Goal: Information Seeking & Learning: Learn about a topic

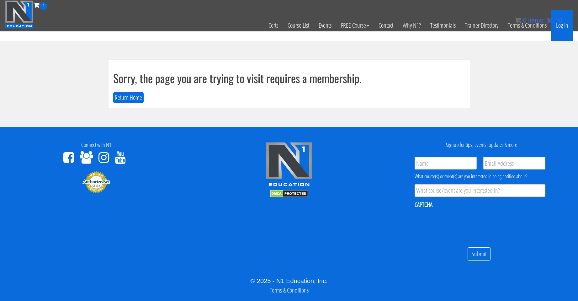
click at [300, 26] on link "Log In" at bounding box center [562, 25] width 22 height 31
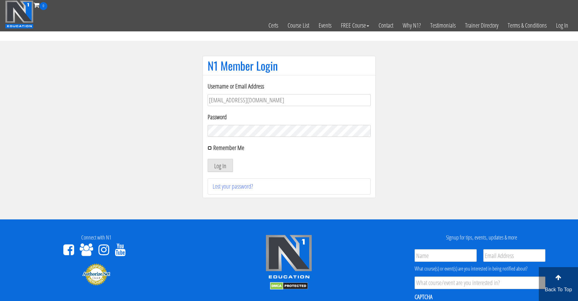
click at [208, 149] on input "Remember Me" at bounding box center [210, 148] width 4 height 4
checkbox input "true"
click at [218, 169] on button "Log In" at bounding box center [220, 165] width 25 height 13
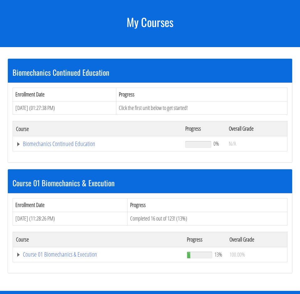
scroll to position [104, 0]
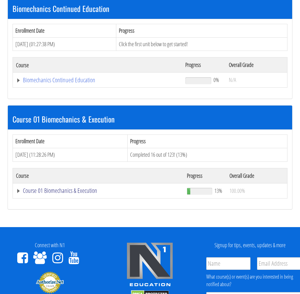
click at [62, 192] on link "Course 01 Biomechanics & Execution" at bounding box center [98, 190] width 165 height 6
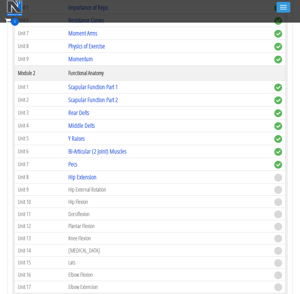
scroll to position [366, 0]
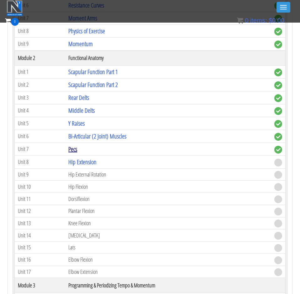
click at [75, 148] on link "Pecs" at bounding box center [72, 149] width 9 height 8
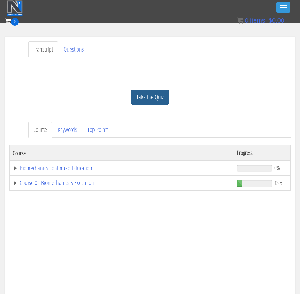
click at [153, 102] on link "Take the Quiz" at bounding box center [150, 96] width 38 height 15
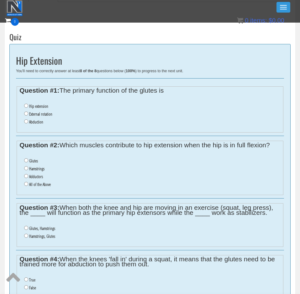
scroll to position [210, 0]
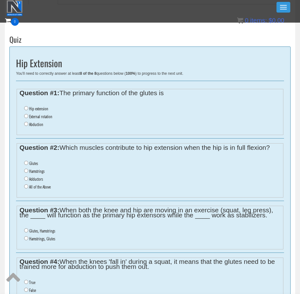
click at [37, 109] on label "Hip extension" at bounding box center [38, 108] width 19 height 5
click at [28, 109] on input "Hip extension" at bounding box center [26, 108] width 4 height 4
radio input "true"
drag, startPoint x: 61, startPoint y: 146, endPoint x: 99, endPoint y: 151, distance: 39.3
click at [90, 147] on legend "Question #2: Which muscles contribute to hip extension when the hip is in full …" at bounding box center [149, 147] width 261 height 5
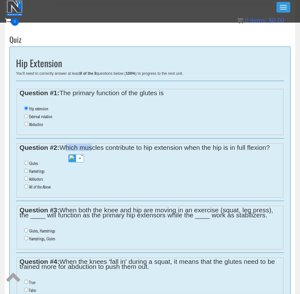
drag, startPoint x: 136, startPoint y: 162, endPoint x: 122, endPoint y: 156, distance: 15.0
click at [136, 162] on li "Glutes" at bounding box center [152, 163] width 256 height 8
drag, startPoint x: 108, startPoint y: 148, endPoint x: 135, endPoint y: 149, distance: 27.6
click at [135, 149] on legend "Question #2: Which muscles contribute to hip extension when the hip is in full …" at bounding box center [149, 147] width 261 height 5
click at [118, 158] on img at bounding box center [118, 158] width 8 height 8
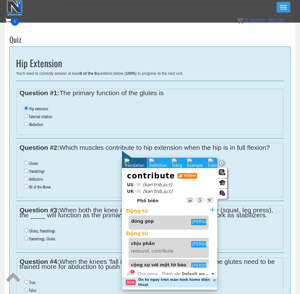
click at [94, 180] on li "Adductors" at bounding box center [152, 179] width 256 height 8
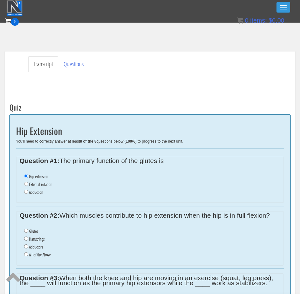
scroll to position [157, 0]
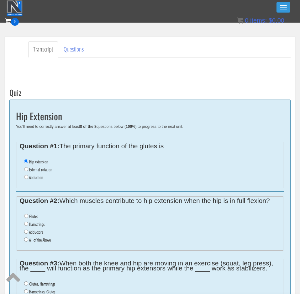
drag, startPoint x: 39, startPoint y: 240, endPoint x: 48, endPoint y: 236, distance: 10.0
click at [39, 240] on label "All of the Above" at bounding box center [40, 239] width 22 height 5
click at [28, 240] on input "All of the Above" at bounding box center [26, 239] width 4 height 4
radio input "true"
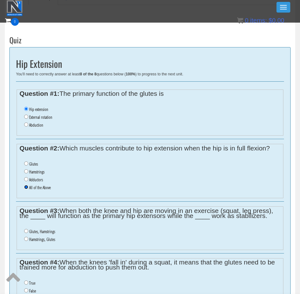
scroll to position [261, 0]
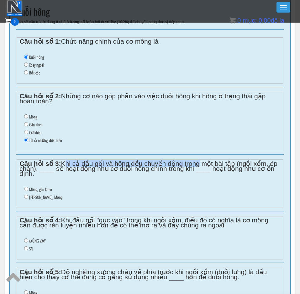
drag, startPoint x: 64, startPoint y: 162, endPoint x: 195, endPoint y: 162, distance: 131.1
click at [195, 162] on font "Khi cả đầu gối và hông đều chuyển động trong một bài tập (ngồi xổm, ép chân), _…" at bounding box center [148, 168] width 258 height 17
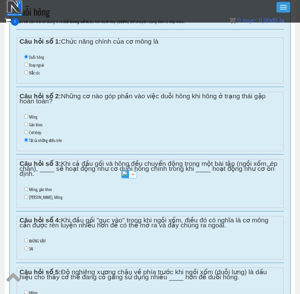
drag, startPoint x: 41, startPoint y: 189, endPoint x: 52, endPoint y: 189, distance: 11.3
click at [42, 189] on font "Mông, gân kheo" at bounding box center [40, 189] width 23 height 6
drag, startPoint x: 29, startPoint y: 189, endPoint x: 32, endPoint y: 189, distance: 3.5
click at [29, 189] on li "Mông, gân kheo" at bounding box center [152, 189] width 256 height 8
click at [27, 189] on input "Mông, gân kheo" at bounding box center [26, 189] width 4 height 4
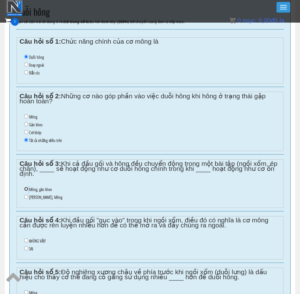
radio input "true"
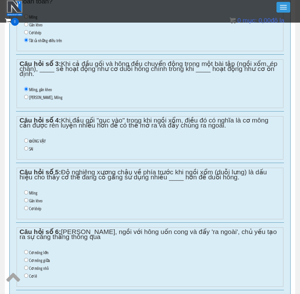
scroll to position [366, 0]
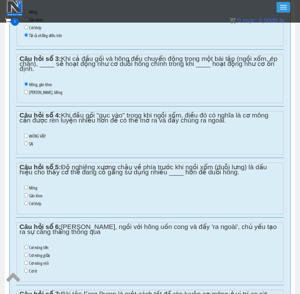
click at [31, 136] on font "ĐÚNG VẬY" at bounding box center [37, 136] width 16 height 6
click at [28, 136] on input "ĐÚNG VẬY" at bounding box center [26, 135] width 4 height 4
radio input "true"
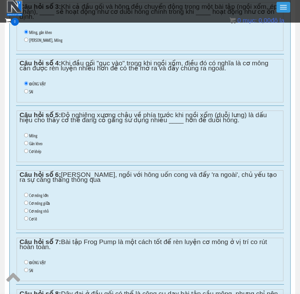
scroll to position [413, 0]
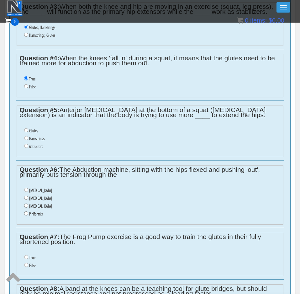
click at [39, 146] on label "Adductors" at bounding box center [36, 146] width 14 height 5
click at [28, 146] on input "Adductors" at bounding box center [26, 146] width 4 height 4
radio input "true"
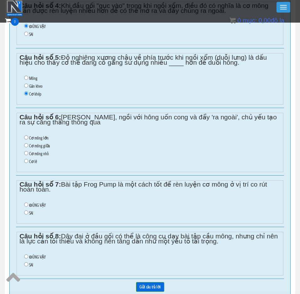
scroll to position [465, 0]
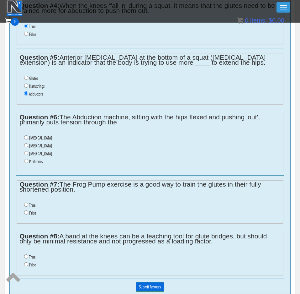
click at [42, 137] on label "Gluteus Maximus" at bounding box center [40, 137] width 23 height 5
click at [28, 137] on input "Gluteus Maximus" at bounding box center [26, 137] width 4 height 4
radio input "true"
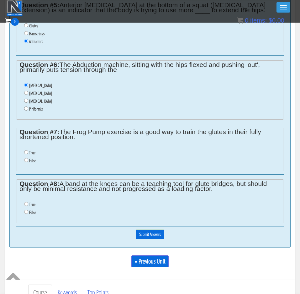
click at [44, 93] on label "Gluteus Medius" at bounding box center [40, 93] width 23 height 5
click at [28, 93] on input "Gluteus Medius" at bounding box center [26, 93] width 4 height 4
radio input "true"
click at [32, 155] on label "True" at bounding box center [32, 152] width 6 height 5
click at [28, 154] on input "True" at bounding box center [26, 152] width 4 height 4
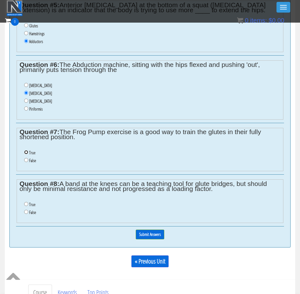
radio input "true"
click at [31, 160] on label "False" at bounding box center [32, 160] width 7 height 5
click at [28, 160] on input "False" at bounding box center [26, 160] width 4 height 4
radio input "true"
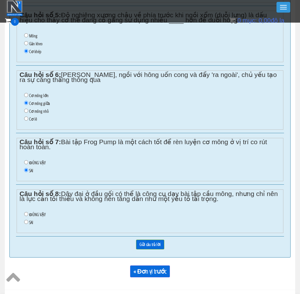
scroll to position [528, 0]
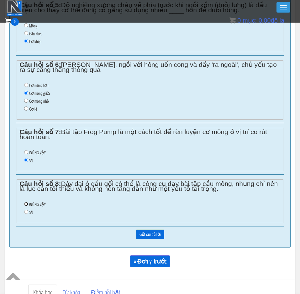
click at [26, 205] on input "ĐÚNG VẬY" at bounding box center [26, 204] width 4 height 4
radio input "true"
click at [151, 235] on input "Gửi câu trả lời" at bounding box center [150, 234] width 28 height 10
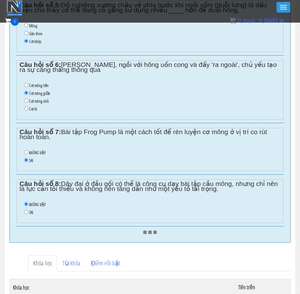
scroll to position [499, 0]
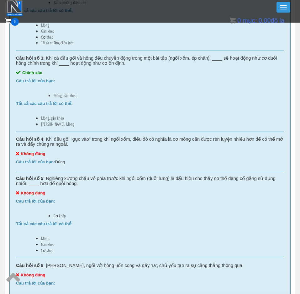
scroll to position [486, 0]
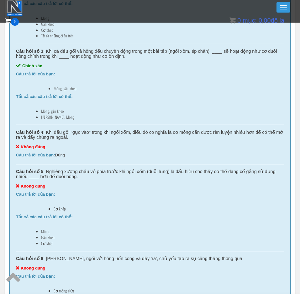
click at [162, 209] on li "Cơ khép" at bounding box center [163, 208] width 218 height 5
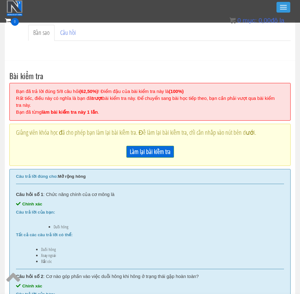
scroll to position [172, 0]
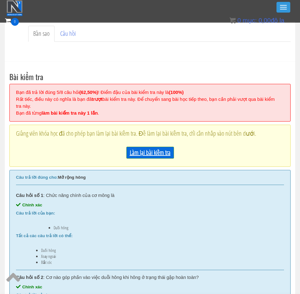
click at [151, 154] on font "Làm lại bài kiểm tra" at bounding box center [150, 152] width 41 height 8
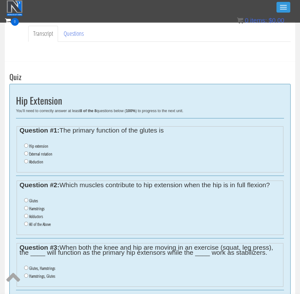
drag, startPoint x: 54, startPoint y: 146, endPoint x: 44, endPoint y: 146, distance: 10.1
click at [53, 146] on li "Hip extension" at bounding box center [152, 146] width 256 height 8
click at [42, 146] on label "Hip extension" at bounding box center [38, 145] width 19 height 5
click at [28, 146] on input "Hip extension" at bounding box center [26, 145] width 4 height 4
radio input "true"
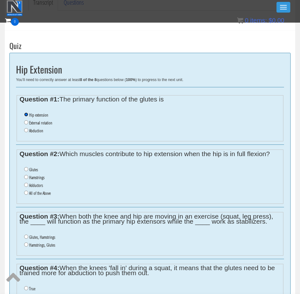
scroll to position [225, 0]
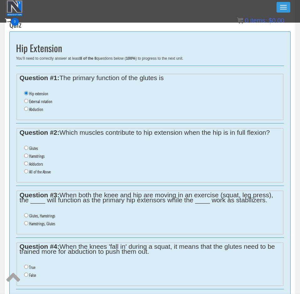
click at [38, 171] on label "All of the Above" at bounding box center [40, 171] width 22 height 5
click at [28, 171] on input "All of the Above" at bounding box center [26, 171] width 4 height 4
radio input "true"
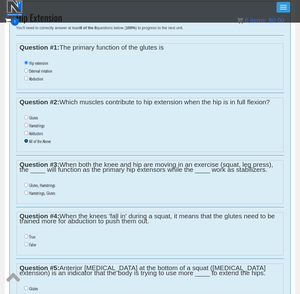
scroll to position [277, 0]
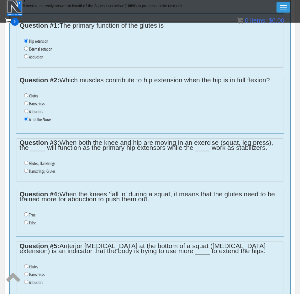
click at [45, 163] on label "Glutes, Hamstrings" at bounding box center [42, 163] width 26 height 5
click at [28, 163] on input "Glutes, Hamstrings" at bounding box center [26, 163] width 4 height 4
radio input "true"
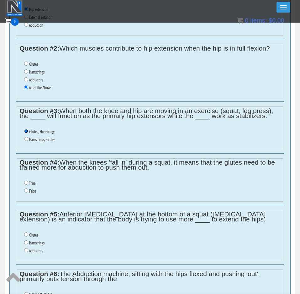
scroll to position [329, 0]
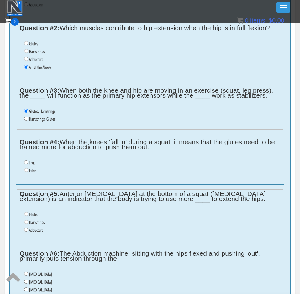
click at [29, 164] on li "True" at bounding box center [152, 163] width 256 height 8
click at [29, 162] on li "True" at bounding box center [152, 163] width 256 height 8
click at [28, 162] on li "True" at bounding box center [152, 163] width 256 height 8
click at [25, 163] on input "True" at bounding box center [26, 162] width 4 height 4
radio input "true"
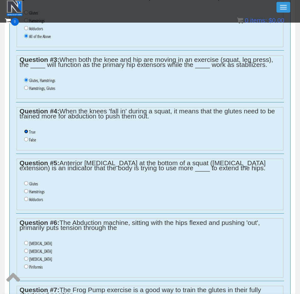
scroll to position [382, 0]
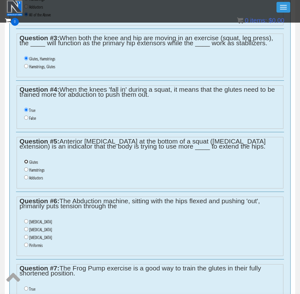
click at [26, 163] on input "Glutes" at bounding box center [26, 161] width 4 height 4
radio input "true"
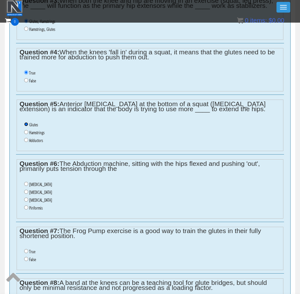
scroll to position [434, 0]
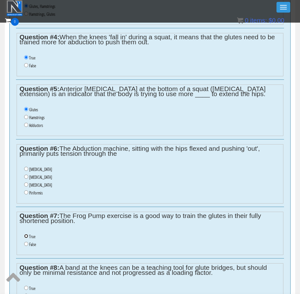
drag, startPoint x: 26, startPoint y: 236, endPoint x: 30, endPoint y: 236, distance: 3.8
click at [26, 236] on input "True" at bounding box center [26, 236] width 4 height 4
radio input "true"
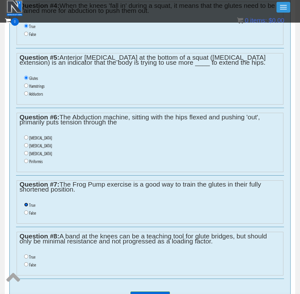
scroll to position [486, 0]
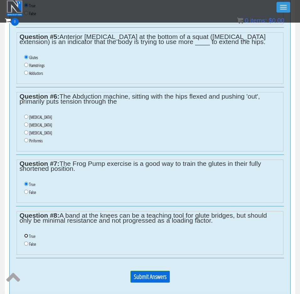
click at [25, 236] on input "True" at bounding box center [26, 235] width 4 height 4
radio input "true"
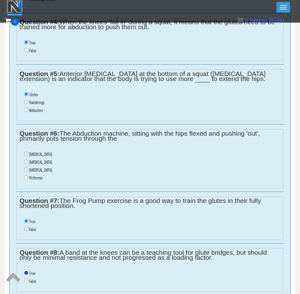
scroll to position [434, 0]
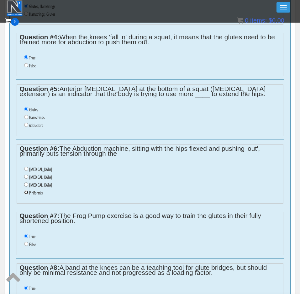
click at [26, 193] on input "Piriformis" at bounding box center [26, 192] width 4 height 4
radio input "true"
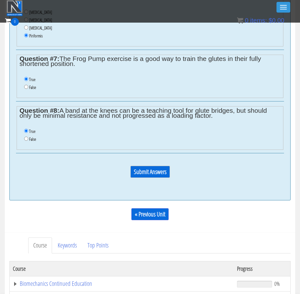
click at [151, 173] on input "Submit Answers" at bounding box center [150, 172] width 40 height 12
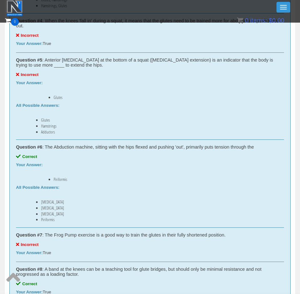
scroll to position [643, 0]
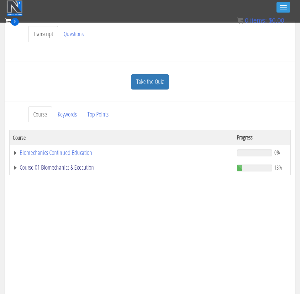
scroll to position [157, 0]
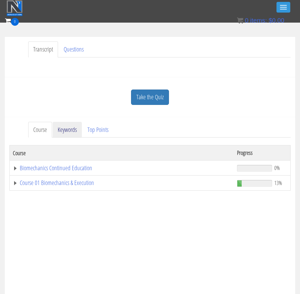
click at [68, 129] on link "Keywords" at bounding box center [67, 130] width 29 height 16
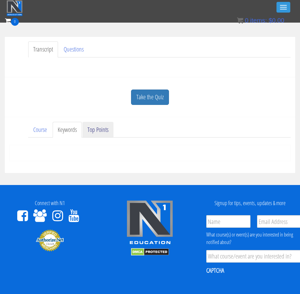
click at [95, 130] on link "Top Points" at bounding box center [97, 130] width 31 height 16
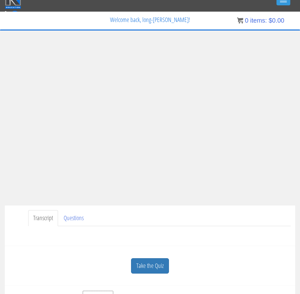
scroll to position [0, 0]
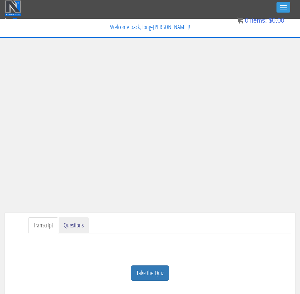
click at [70, 222] on link "Questions" at bounding box center [74, 225] width 30 height 16
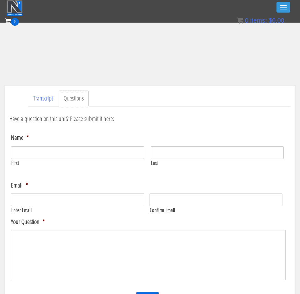
scroll to position [157, 0]
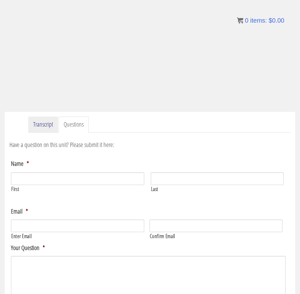
click at [48, 124] on link "Transcript" at bounding box center [43, 124] width 30 height 16
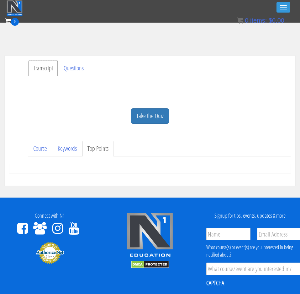
scroll to position [153, 0]
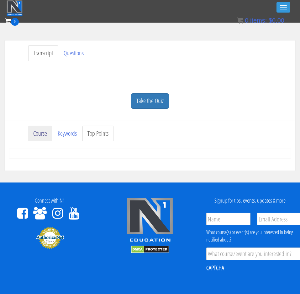
click at [42, 137] on link "Course" at bounding box center [40, 133] width 24 height 16
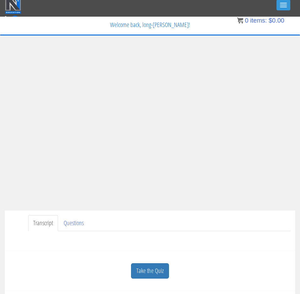
scroll to position [0, 0]
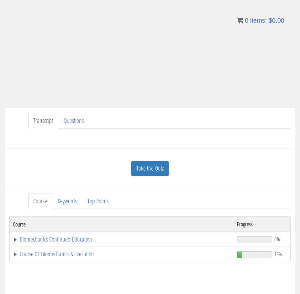
click at [149, 168] on link "Take the Quiz" at bounding box center [150, 168] width 38 height 15
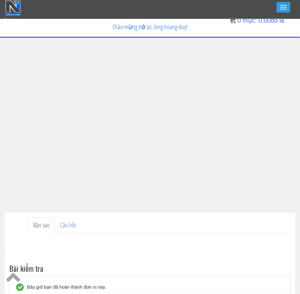
click at [153, 229] on ul "Bản sao Câu hỏi" at bounding box center [159, 225] width 263 height 16
click at [153, 226] on ul "Bản sao Câu hỏi" at bounding box center [159, 225] width 263 height 16
click at [153, 227] on ul "Bản sao Câu hỏi" at bounding box center [159, 225] width 263 height 16
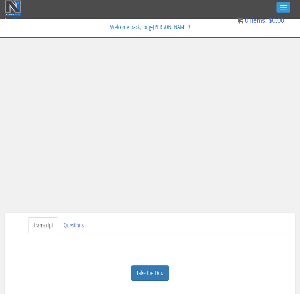
click at [193, 221] on ul "Transcript Questions" at bounding box center [159, 225] width 263 height 16
drag, startPoint x: 304, startPoint y: 151, endPoint x: 13, endPoint y: 32, distance: 314.4
click at [9, 32] on p "Welcome back, long-[PERSON_NAME]!" at bounding box center [150, 27] width 290 height 16
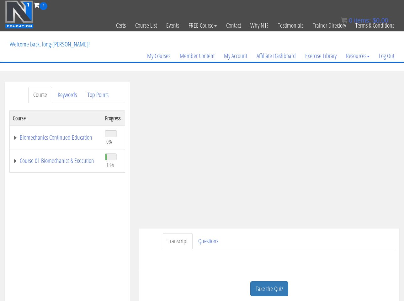
click at [156, 251] on div "Have a question on this unit? Please submit it here: Name * First Last Email * *" at bounding box center [269, 256] width 251 height 15
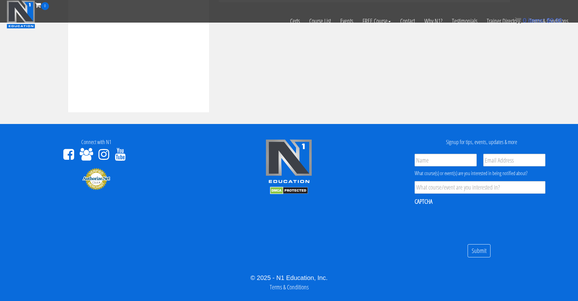
scroll to position [141, 0]
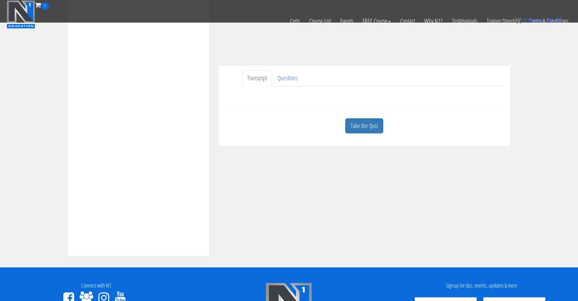
drag, startPoint x: 147, startPoint y: 33, endPoint x: 190, endPoint y: 31, distance: 42.4
click at [147, 33] on div "Course Progress Biomechanics Continued Education 0% Module 1 Continued Educatio…" at bounding box center [139, 87] width 132 height 314
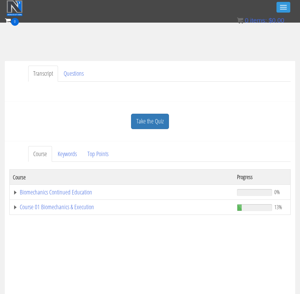
scroll to position [111, 0]
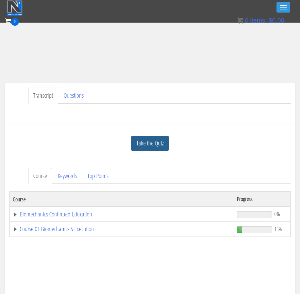
click at [153, 146] on link "Take the Quiz" at bounding box center [150, 142] width 38 height 15
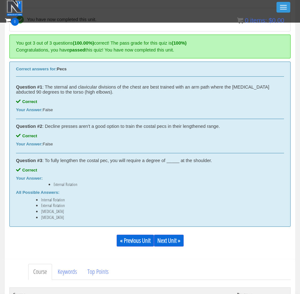
scroll to position [239, 0]
